Goal: Task Accomplishment & Management: Manage account settings

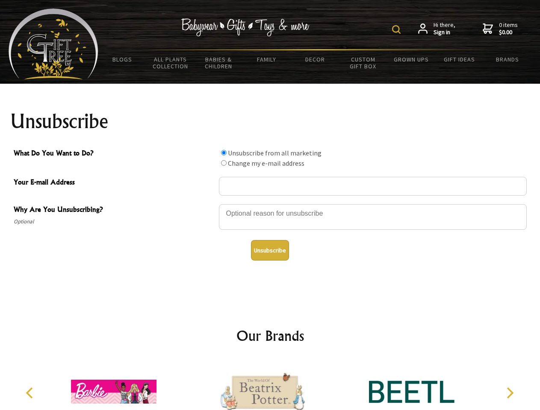
click at [397, 29] on img at bounding box center [396, 29] width 9 height 9
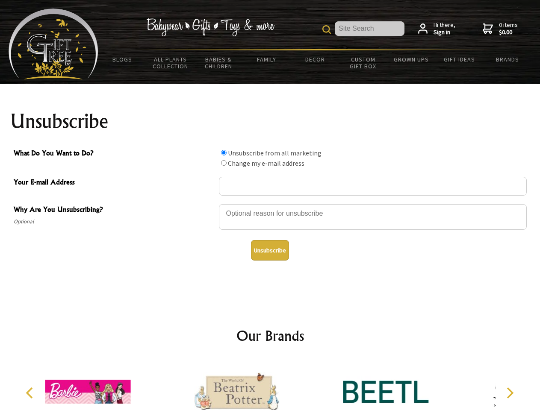
click at [270, 204] on div at bounding box center [373, 218] width 308 height 30
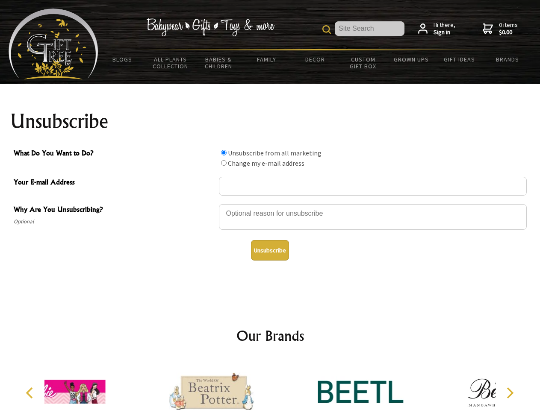
click at [224, 153] on input "What Do You Want to Do?" at bounding box center [224, 153] width 6 height 6
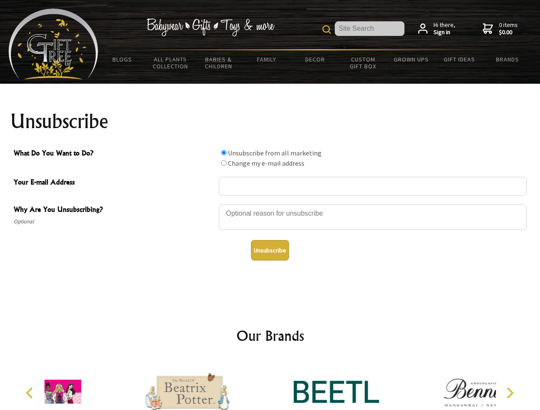
click at [224, 163] on input "What Do You Want to Do?" at bounding box center [224, 163] width 6 height 6
radio input "true"
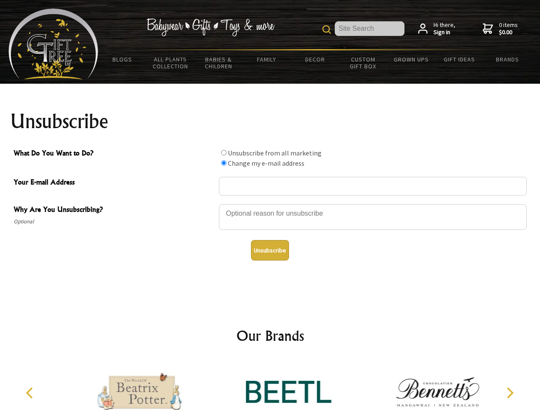
click at [270, 250] on button "Unsubscribe" at bounding box center [270, 250] width 38 height 21
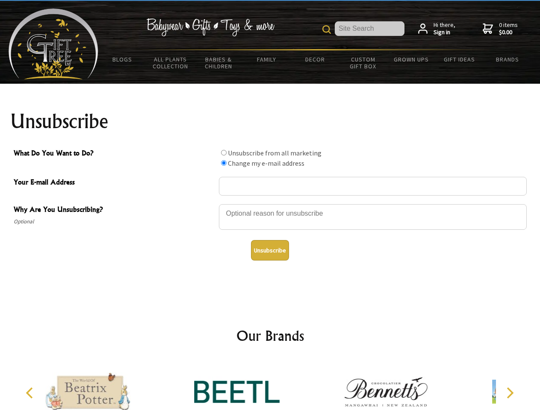
click at [31, 393] on icon "Previous" at bounding box center [30, 393] width 11 height 11
